Goal: Information Seeking & Learning: Learn about a topic

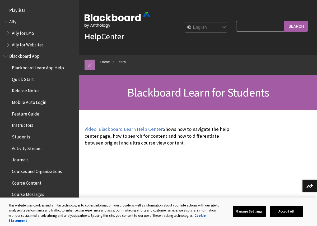
click at [87, 63] on link at bounding box center [90, 65] width 11 height 11
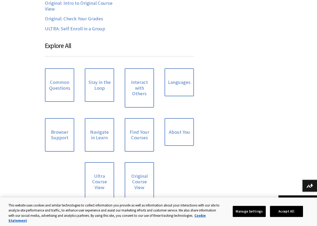
scroll to position [465, 0]
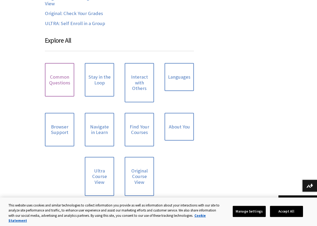
click at [57, 71] on link "Common Questions" at bounding box center [59, 80] width 29 height 34
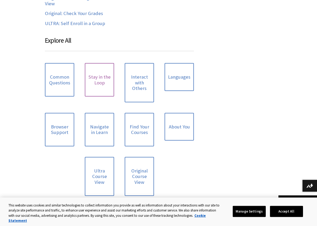
click at [100, 73] on link "Stay in the Loop" at bounding box center [99, 80] width 29 height 34
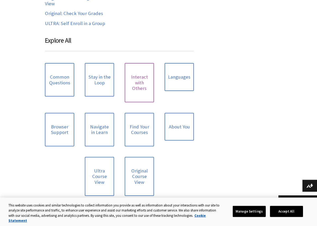
click at [145, 78] on link "Interact with Others" at bounding box center [139, 82] width 29 height 39
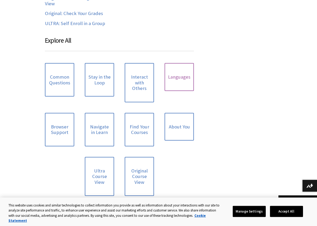
click at [182, 67] on link "Languages" at bounding box center [179, 77] width 29 height 28
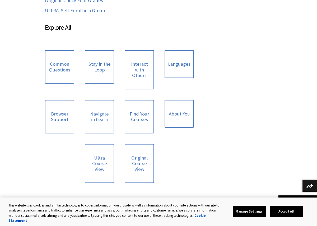
scroll to position [485, 0]
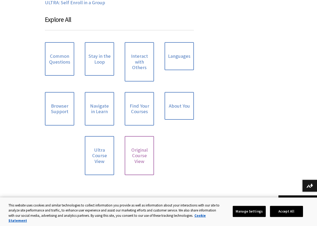
click at [131, 149] on link "Original Course View" at bounding box center [139, 155] width 29 height 39
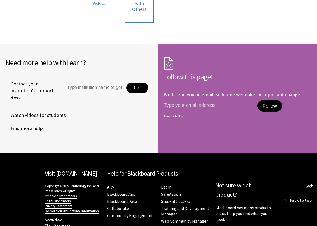
scroll to position [678, 0]
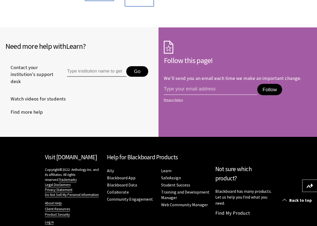
click at [139, 66] on button "Go" at bounding box center [137, 71] width 22 height 11
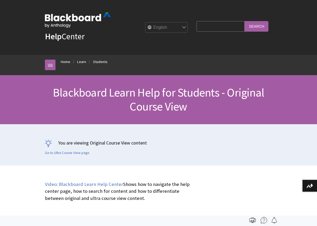
scroll to position [624, 0]
